Goal: Information Seeking & Learning: Learn about a topic

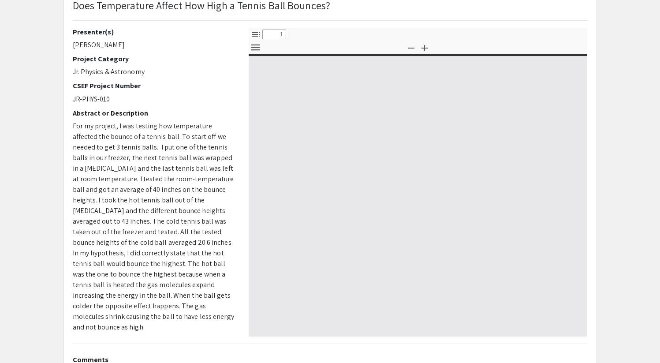
select select "custom"
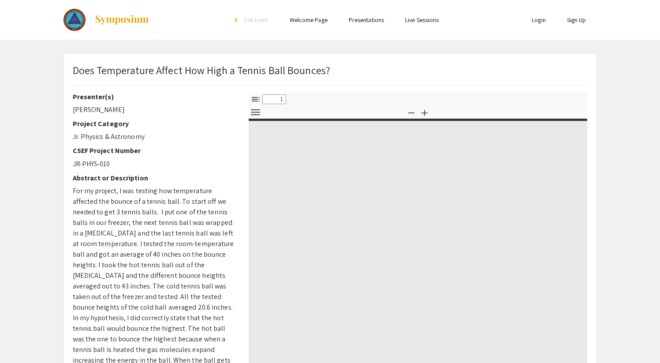
type input "0"
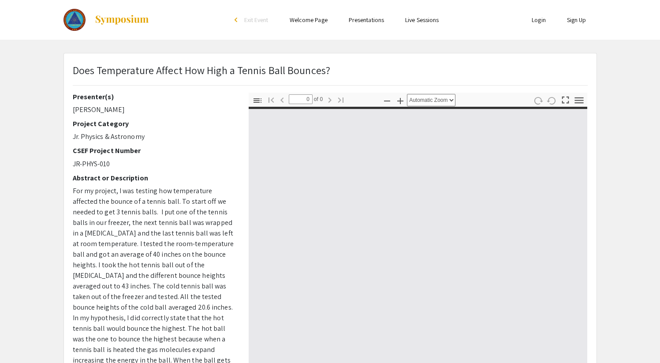
select select "custom"
type input "1"
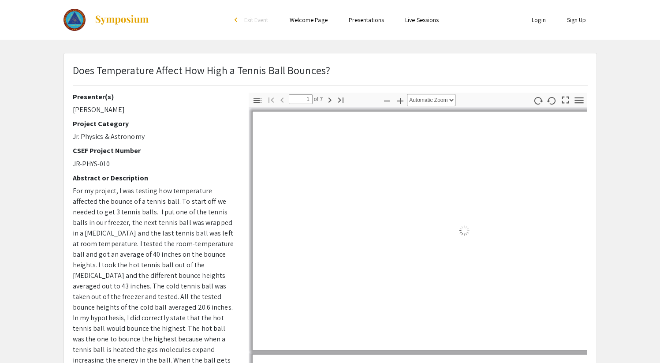
select select "auto"
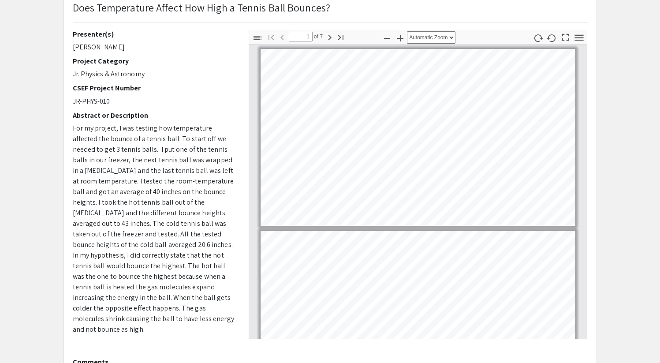
click at [202, 175] on p "For my project, I was testing how temperature affected the bounce of a tennis b…" at bounding box center [154, 229] width 163 height 212
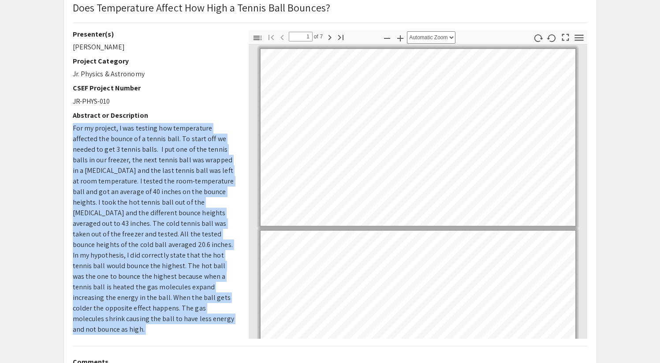
click at [202, 175] on p "For my project, I was testing how temperature affected the bounce of a tennis b…" at bounding box center [154, 229] width 163 height 212
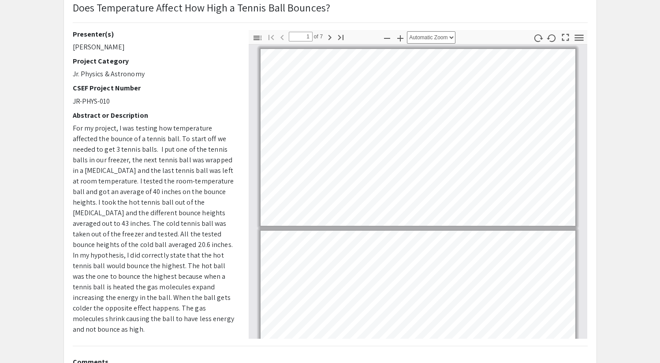
click at [206, 170] on p "For my project, I was testing how temperature affected the bounce of a tennis b…" at bounding box center [154, 229] width 163 height 212
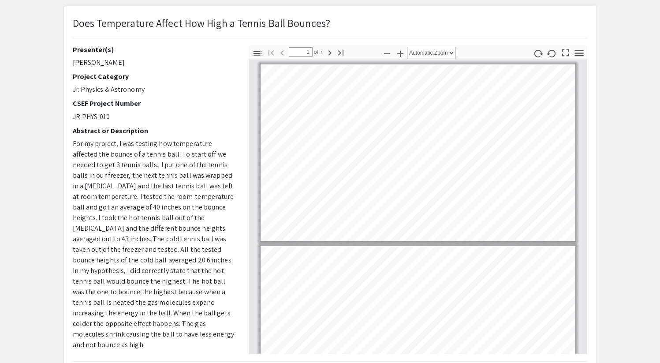
scroll to position [43, 0]
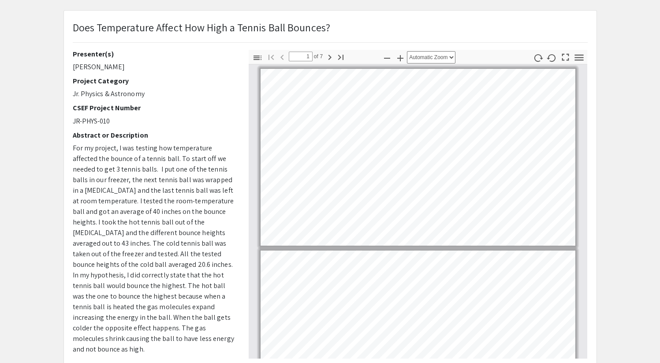
click at [177, 154] on p "For my project, I was testing how temperature affected the bounce of a tennis b…" at bounding box center [154, 249] width 163 height 212
click at [178, 154] on span "For my project, I was testing how temperature affected the bounce of a tennis b…" at bounding box center [153, 248] width 161 height 210
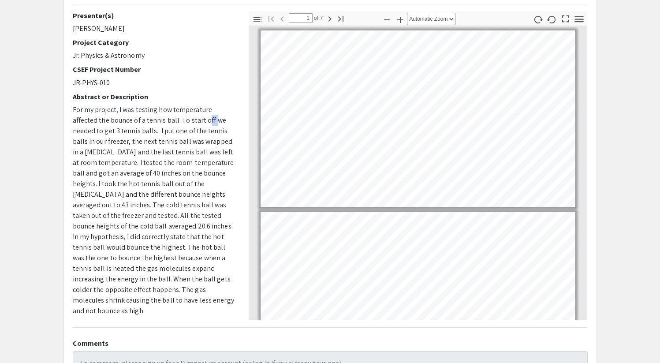
scroll to position [87, 0]
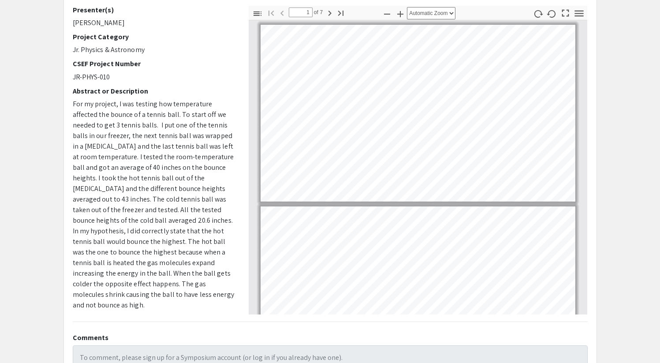
click at [175, 177] on span "For my project, I was testing how temperature affected the bounce of a tennis b…" at bounding box center [153, 204] width 161 height 210
click at [174, 179] on span "For my project, I was testing how temperature affected the bounce of a tennis b…" at bounding box center [153, 204] width 161 height 210
click at [170, 169] on span "For my project, I was testing how temperature affected the bounce of a tennis b…" at bounding box center [153, 204] width 161 height 210
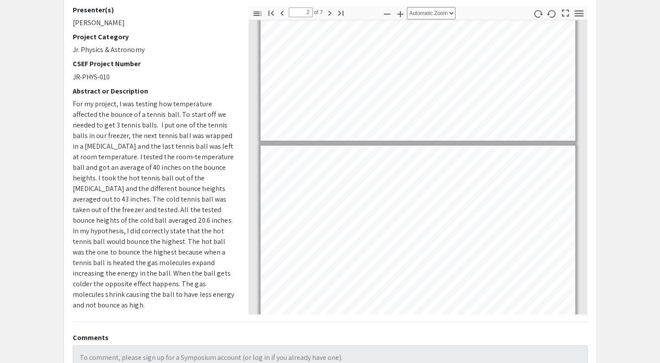
scroll to position [73, 0]
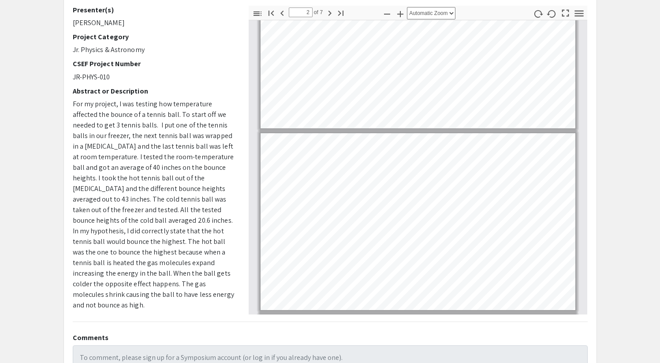
type input "1"
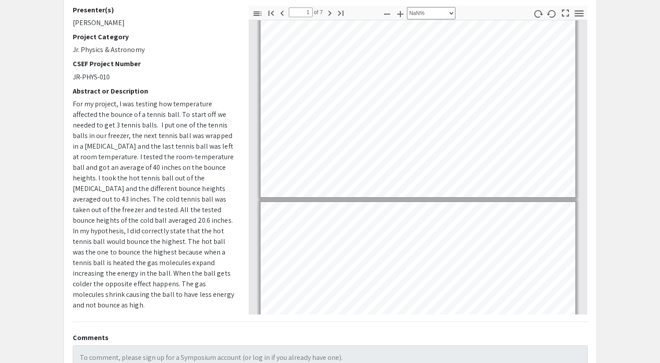
select select "1"
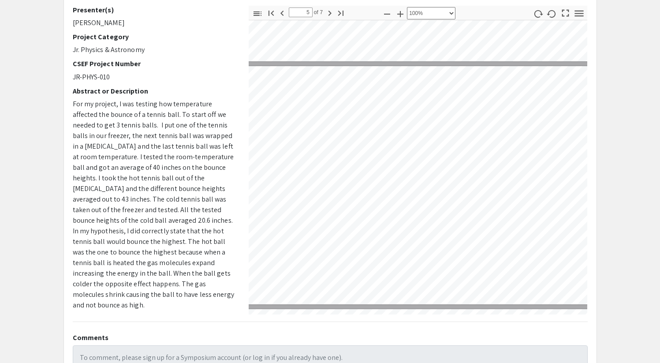
scroll to position [931, 20]
type input "4"
select select "custom"
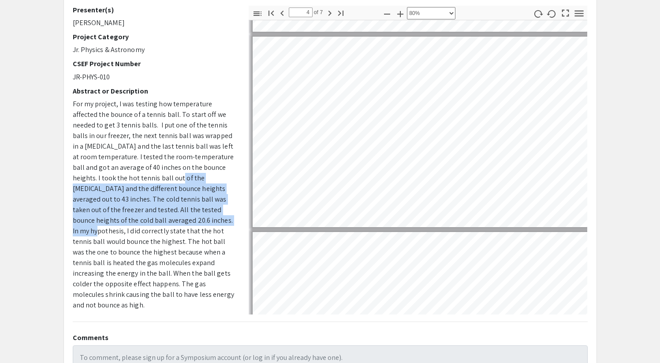
drag, startPoint x: 157, startPoint y: 176, endPoint x: 179, endPoint y: 223, distance: 51.7
click at [179, 223] on span "For my project, I was testing how temperature affected the bounce of a tennis b…" at bounding box center [153, 204] width 161 height 210
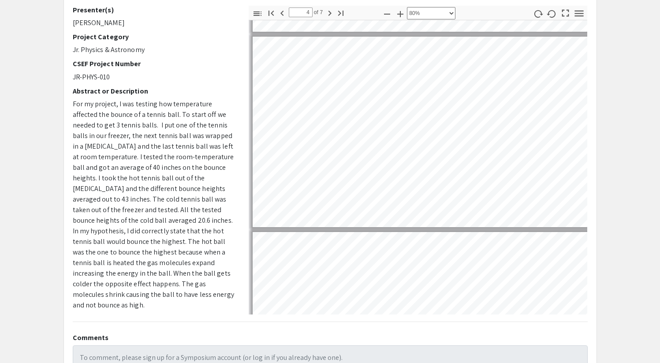
type input "3"
select select "custom"
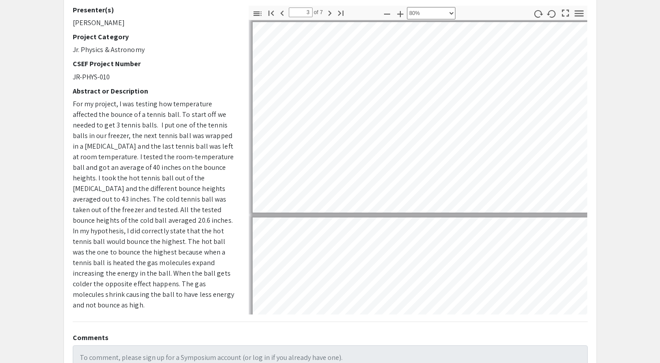
type input "2"
select select "custom"
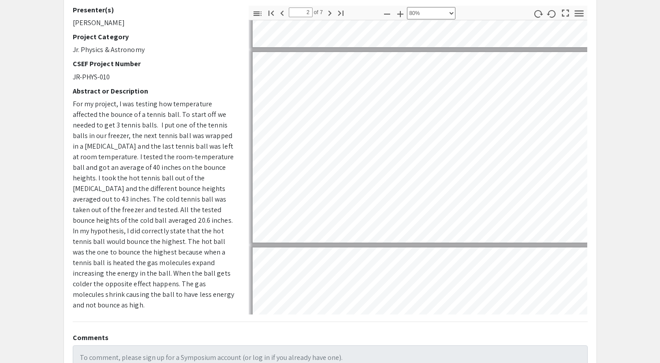
type input "1"
select select "custom"
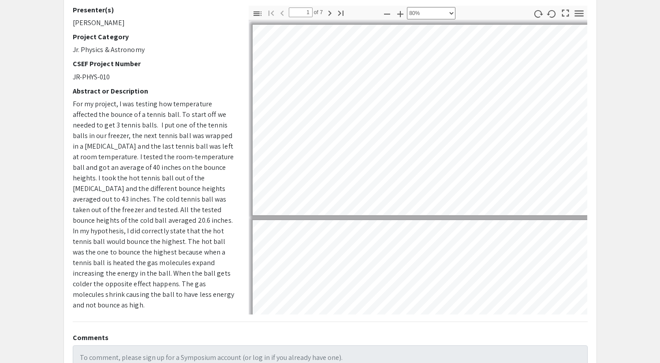
scroll to position [0, 0]
